Goal: Find specific page/section: Find specific page/section

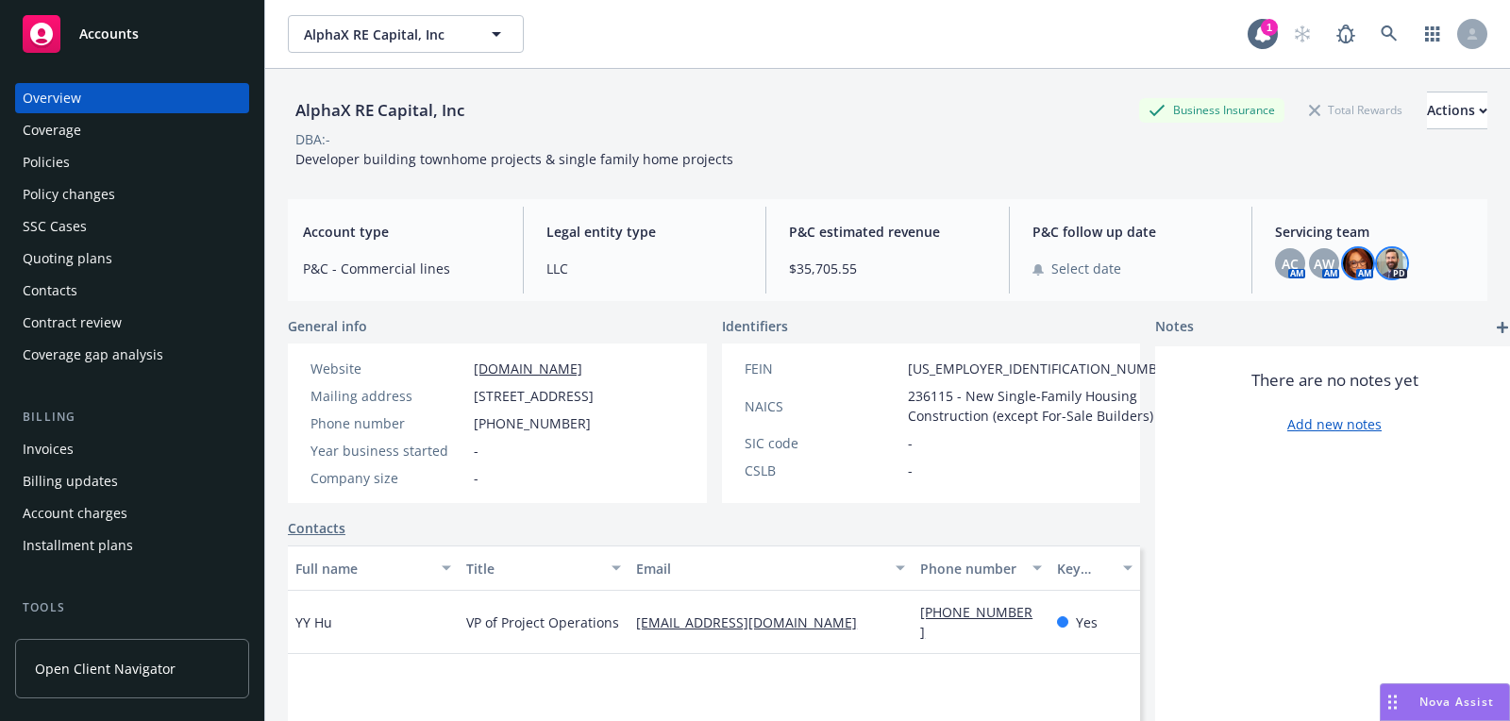
click at [1354, 267] on img at bounding box center [1358, 263] width 30 height 30
click at [169, 243] on div "Quoting plans" at bounding box center [132, 258] width 219 height 30
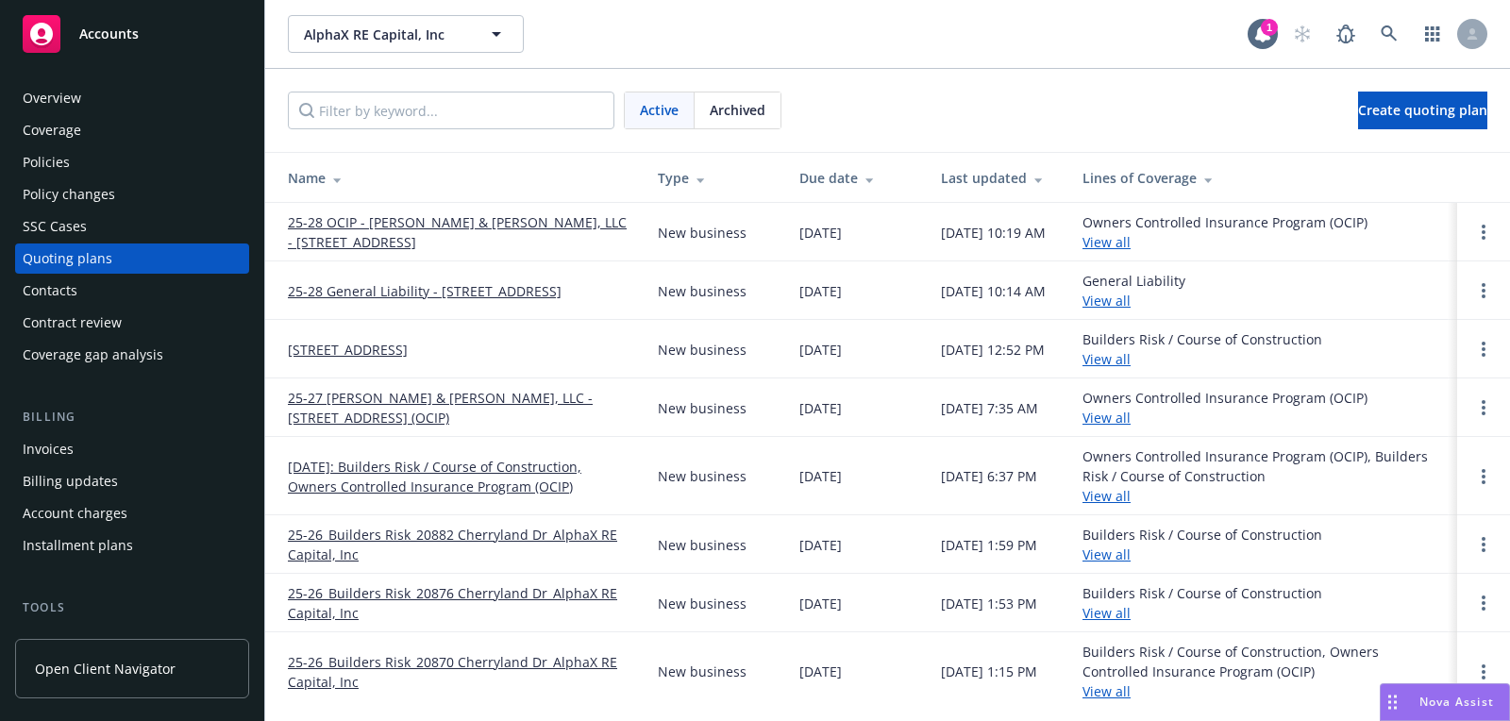
click at [184, 97] on div "Overview" at bounding box center [132, 98] width 219 height 30
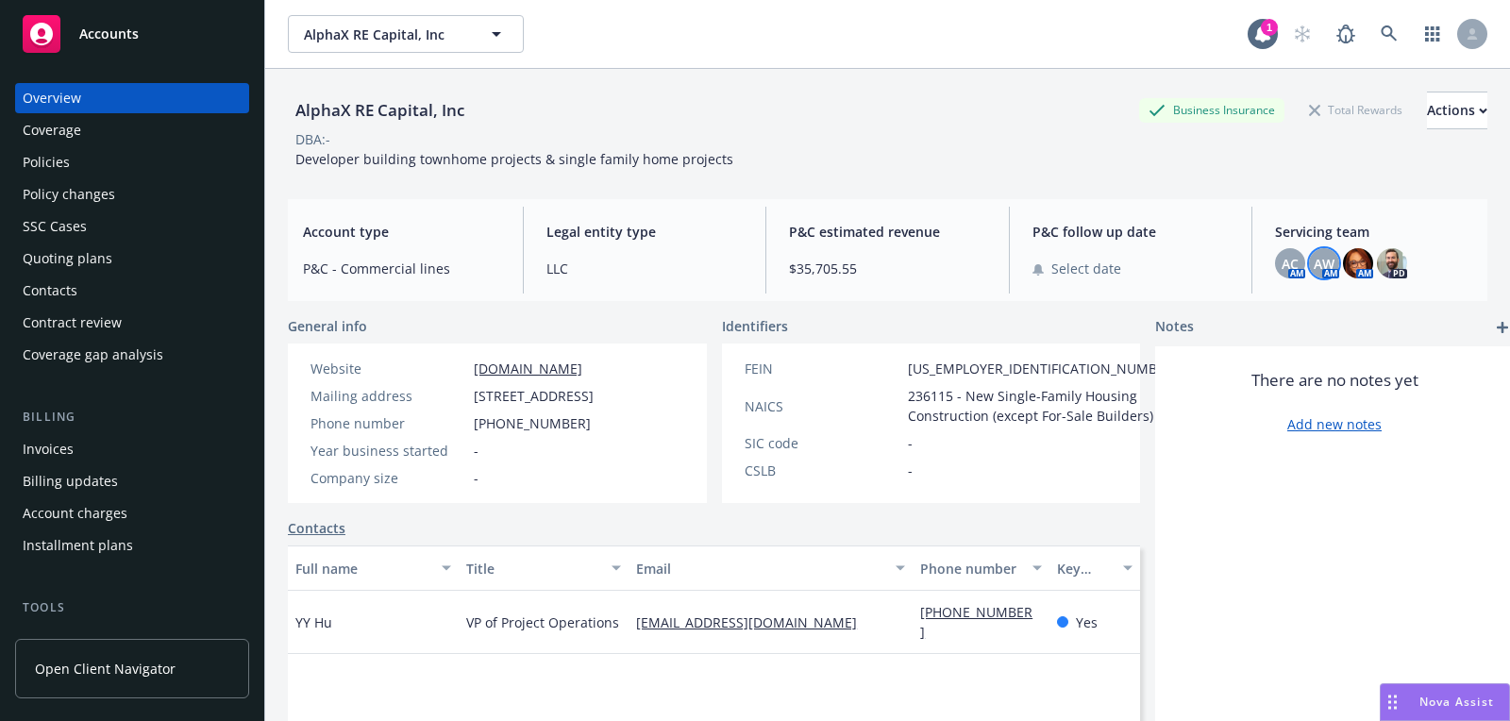
click at [1318, 267] on span "AW" at bounding box center [1323, 264] width 21 height 20
click at [1294, 265] on span "AC" at bounding box center [1289, 264] width 17 height 20
click at [1204, 210] on div "P&C follow up date Select date" at bounding box center [1130, 250] width 227 height 87
